Goal: Information Seeking & Learning: Learn about a topic

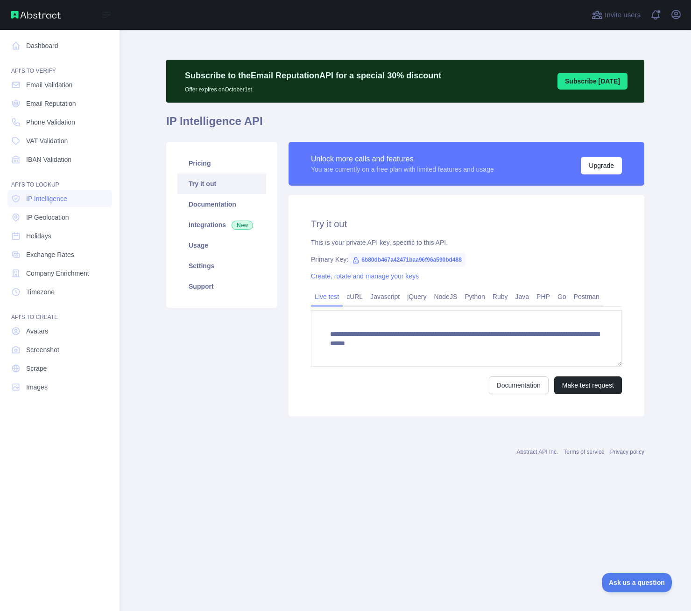
click at [12, 19] on div "Open sidebar" at bounding box center [59, 15] width 119 height 30
click at [19, 12] on img at bounding box center [35, 14] width 49 height 7
click at [32, 18] on img at bounding box center [35, 14] width 49 height 7
click at [13, 39] on link "Dashboard" at bounding box center [59, 45] width 105 height 17
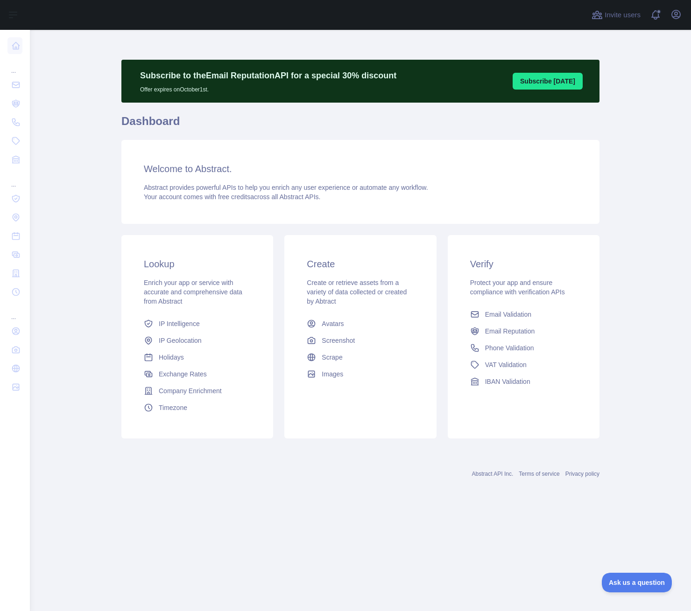
drag, startPoint x: 246, startPoint y: 468, endPoint x: 282, endPoint y: 389, distance: 87.5
click at [246, 468] on div "Abstract API Inc. Terms of service Privacy policy" at bounding box center [360, 469] width 478 height 34
click at [207, 325] on link "IP Intelligence" at bounding box center [197, 323] width 114 height 17
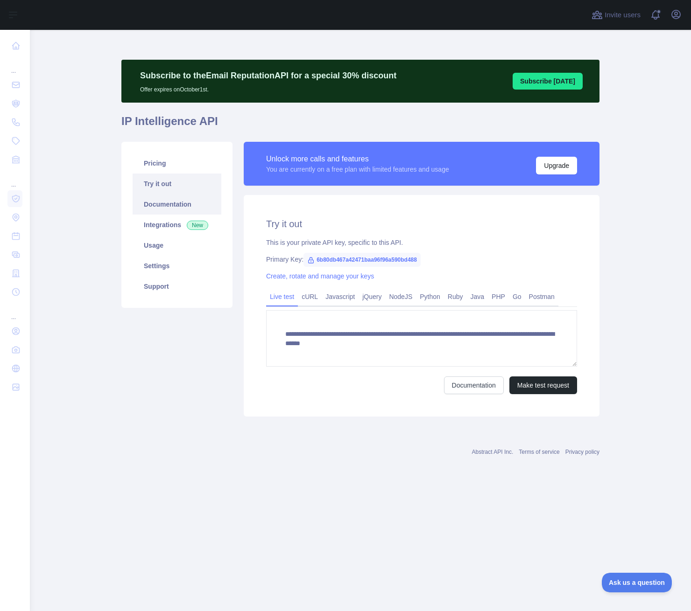
click at [179, 203] on link "Documentation" at bounding box center [177, 204] width 89 height 21
click at [572, 136] on main "**********" at bounding box center [360, 320] width 661 height 581
click at [572, 108] on main "**********" at bounding box center [360, 320] width 661 height 581
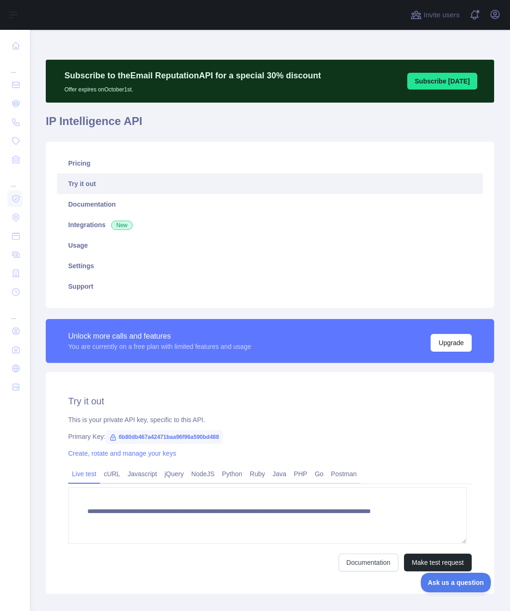
click at [183, 15] on div at bounding box center [217, 15] width 360 height 30
click at [497, 24] on div "Invite users View notifications Open user menu" at bounding box center [455, 15] width 94 height 30
click at [494, 13] on icon "button" at bounding box center [494, 14] width 8 height 8
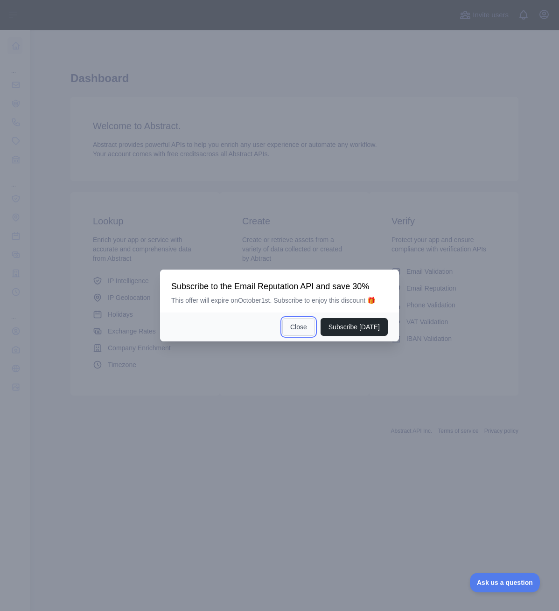
click at [311, 330] on button "Close" at bounding box center [298, 327] width 33 height 18
